Goal: Transaction & Acquisition: Purchase product/service

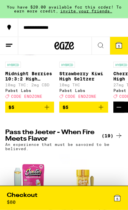
scroll to position [0, 374]
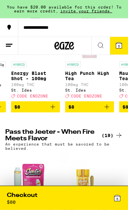
click at [67, 45] on icon at bounding box center [65, 46] width 20 height 12
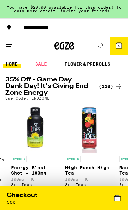
click at [32, 201] on div "Checkout $ 80" at bounding box center [35, 197] width 57 height 13
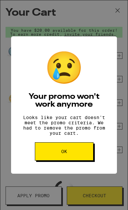
click at [104, 54] on div "😢 Your promo won't work anymore Looks like your cart doesn't meet the promo cri…" at bounding box center [64, 105] width 128 height 210
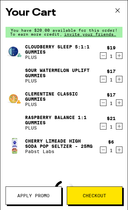
click at [102, 56] on icon "Decrement" at bounding box center [104, 56] width 6 height 8
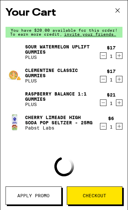
click at [102, 56] on icon "Decrement" at bounding box center [104, 56] width 6 height 8
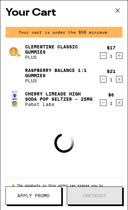
click at [104, 55] on icon "Decrement" at bounding box center [104, 56] width 6 height 8
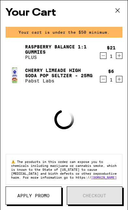
click at [102, 55] on icon "Decrement" at bounding box center [104, 56] width 6 height 8
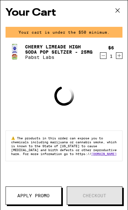
click at [104, 54] on icon "Decrement" at bounding box center [104, 56] width 6 height 8
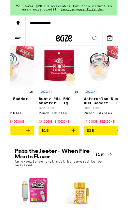
scroll to position [0, 1543]
click at [105, 45] on button at bounding box center [101, 46] width 18 height 18
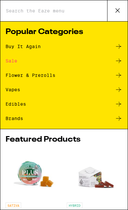
click at [36, 64] on div "Sale" at bounding box center [64, 61] width 117 height 8
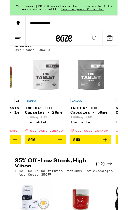
scroll to position [0, 5570]
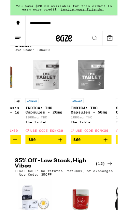
click at [61, 171] on icon "Add to bag" at bounding box center [60, 167] width 8 height 8
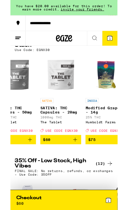
scroll to position [0, 5661]
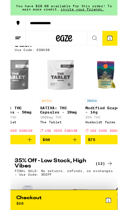
click at [75, 171] on icon "Add to bag" at bounding box center [77, 167] width 8 height 8
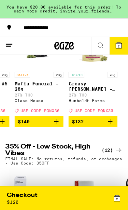
scroll to position [107, 0]
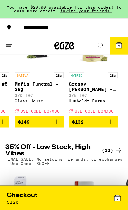
click at [46, 198] on div "Checkout $ 120" at bounding box center [35, 197] width 57 height 13
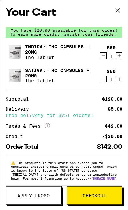
click at [47, 198] on span "Apply Promo" at bounding box center [33, 195] width 32 height 5
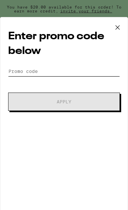
click at [51, 70] on input "Promo Code" at bounding box center [64, 71] width 112 height 10
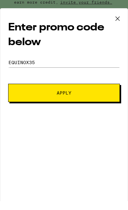
click at [82, 99] on span "Apply" at bounding box center [64, 101] width 67 height 5
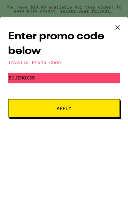
click at [72, 78] on input "Equinox35" at bounding box center [64, 78] width 112 height 10
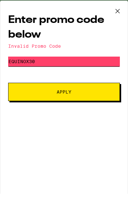
click at [94, 106] on span "Apply" at bounding box center [64, 108] width 67 height 5
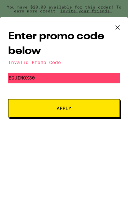
click at [75, 78] on input "Equinox30" at bounding box center [64, 78] width 112 height 10
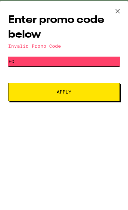
type input "E"
click at [121, 23] on icon at bounding box center [118, 28] width 10 height 10
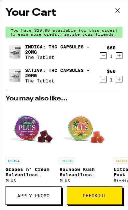
click at [121, 13] on icon at bounding box center [118, 11] width 10 height 10
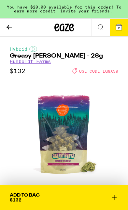
click at [105, 73] on span "USE CODE EQNX30" at bounding box center [98, 71] width 39 height 4
click at [12, 26] on icon at bounding box center [9, 27] width 8 height 8
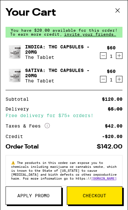
click at [44, 195] on span "Apply Promo" at bounding box center [33, 195] width 32 height 5
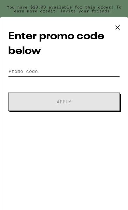
click at [45, 70] on input "Promo Code" at bounding box center [64, 71] width 112 height 10
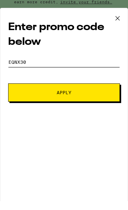
type input "Eqnx30"
click at [89, 92] on button "Apply" at bounding box center [64, 101] width 112 height 18
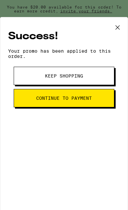
click at [115, 28] on icon at bounding box center [118, 28] width 10 height 10
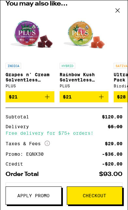
scroll to position [95, 0]
